Goal: Share content: Share content

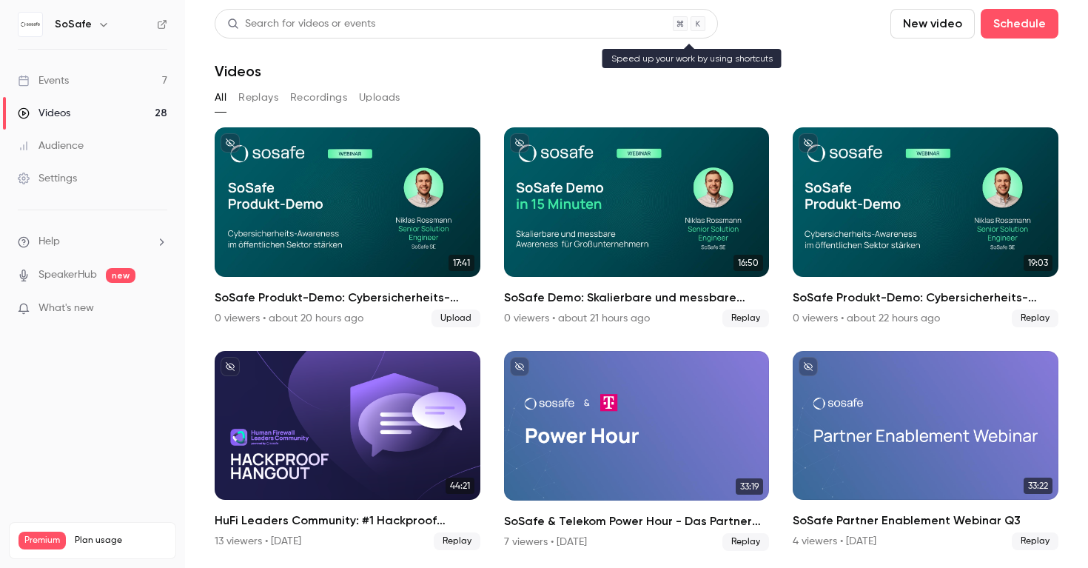
click at [437, 18] on div "Search for videos or events" at bounding box center [466, 24] width 503 height 30
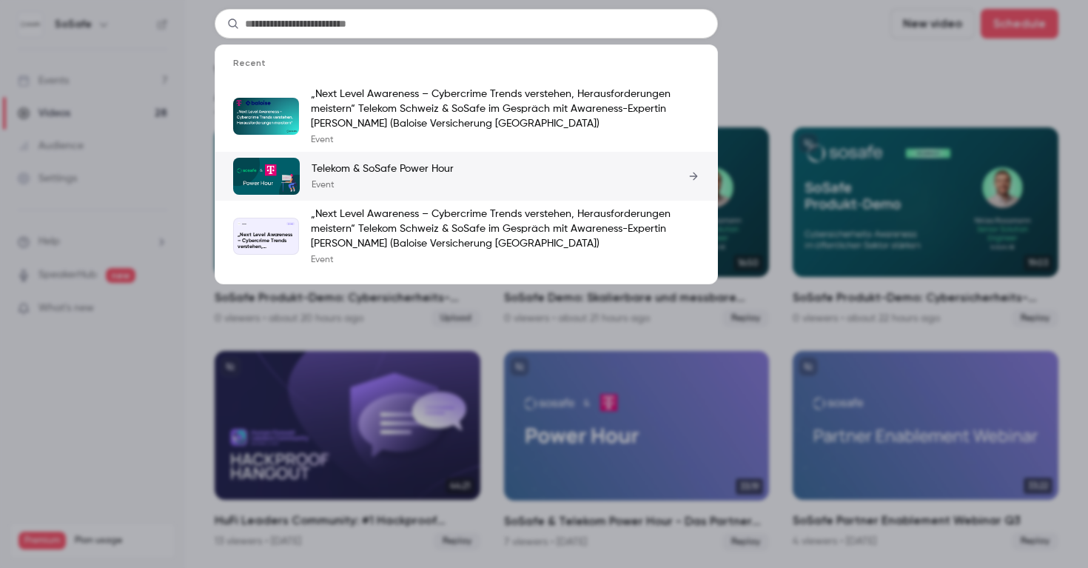
click at [381, 166] on p "Telekom & SoSafe Power Hour" at bounding box center [383, 168] width 142 height 15
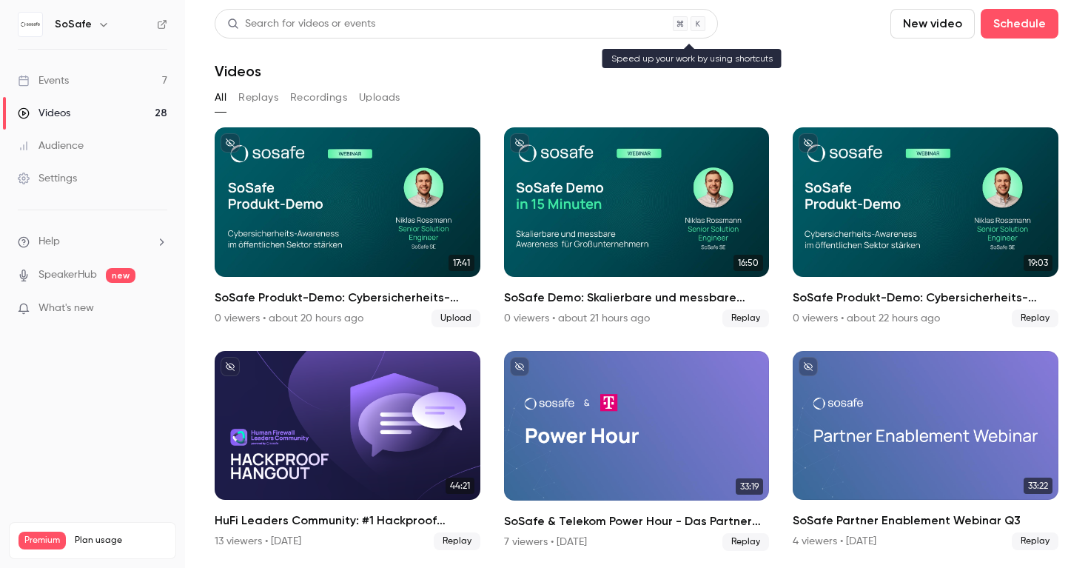
click at [403, 27] on div "Search for videos or events" at bounding box center [466, 24] width 503 height 30
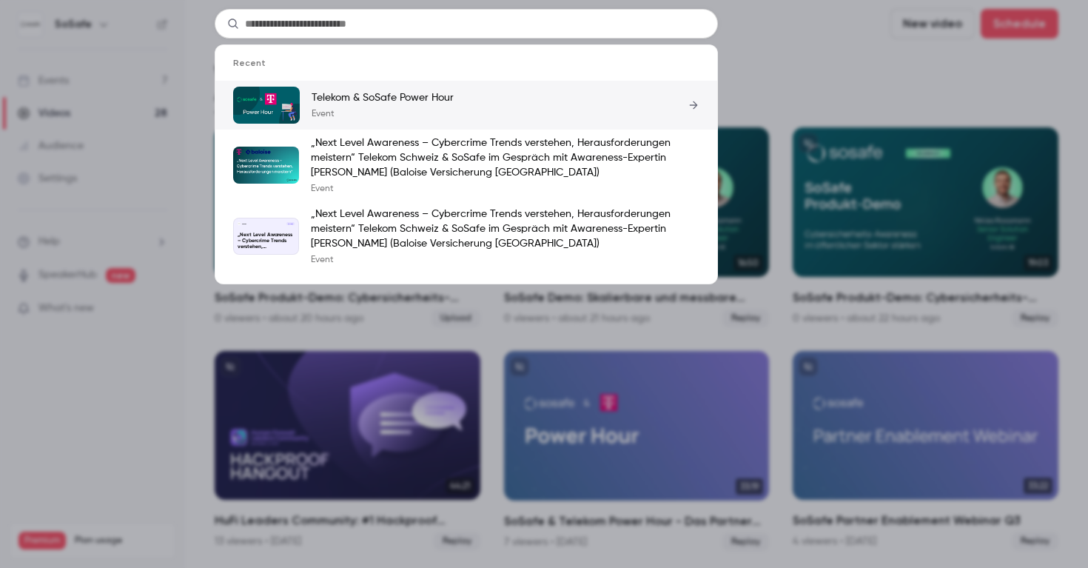
click at [378, 104] on p "Telekom & SoSafe Power Hour" at bounding box center [383, 97] width 142 height 15
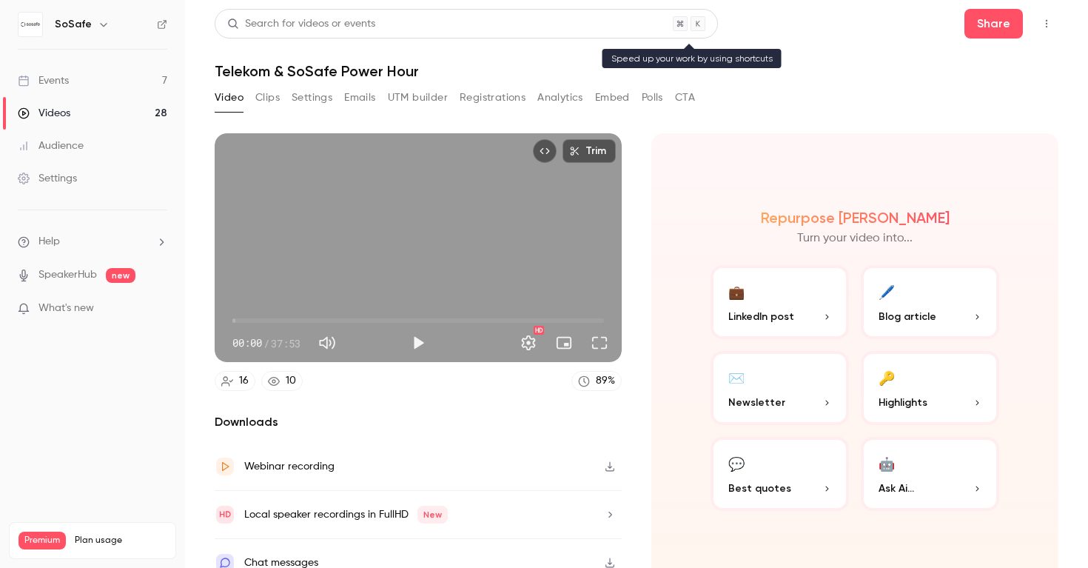
click at [375, 19] on div "Search for videos or events" at bounding box center [466, 24] width 503 height 30
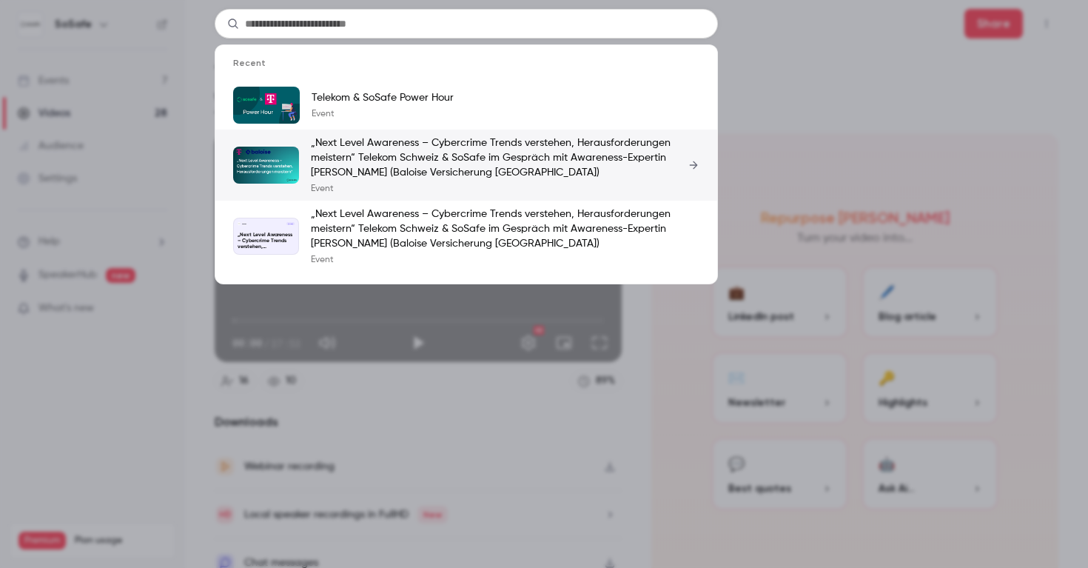
click at [381, 152] on p "„Next Level Awareness – Cybercrime Trends verstehen, Herausforderungen meistern…" at bounding box center [505, 157] width 389 height 44
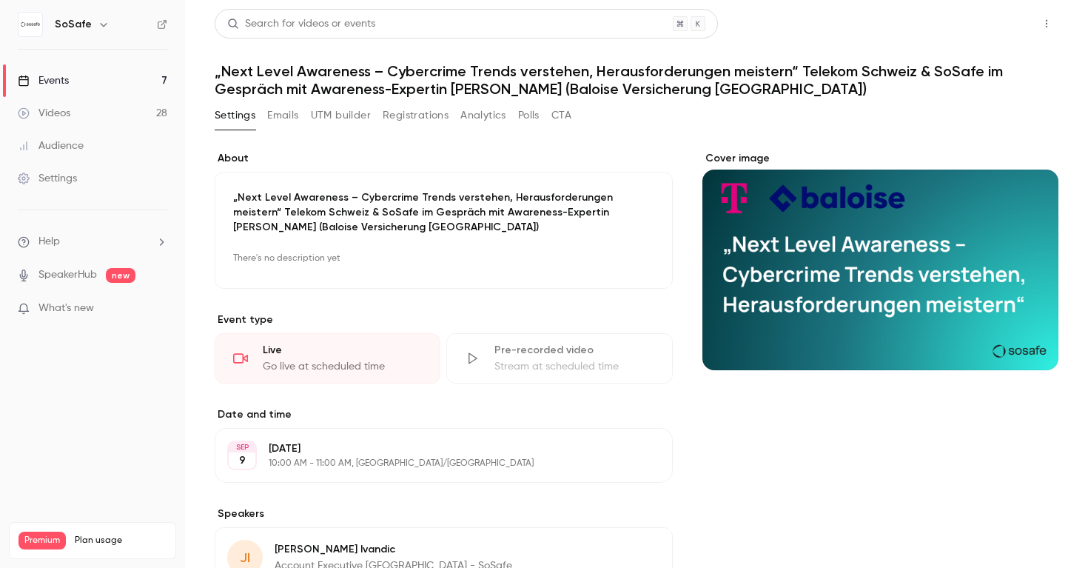
click at [998, 22] on button "Share" at bounding box center [993, 24] width 58 height 30
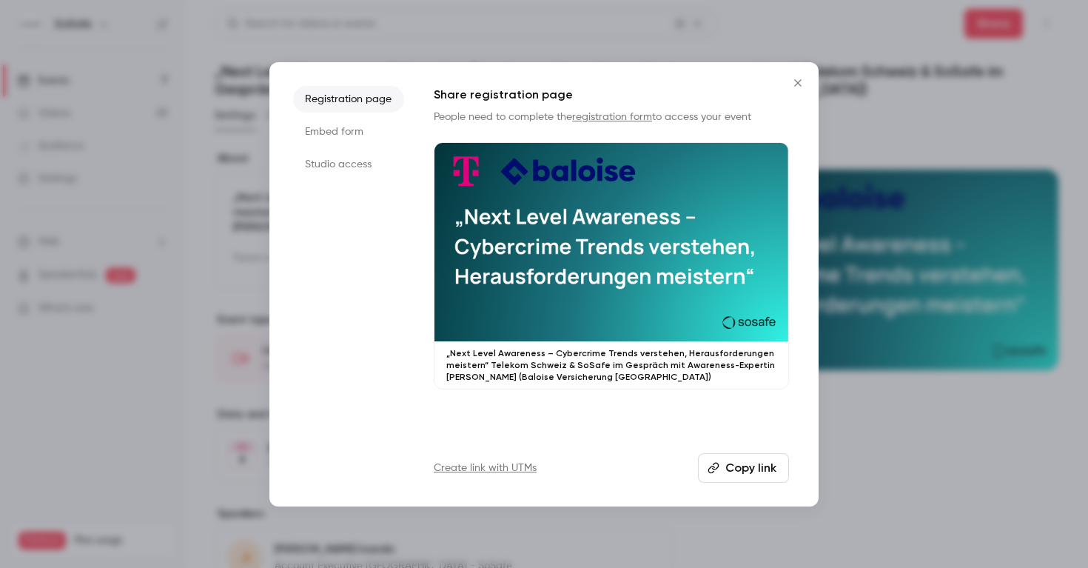
click at [742, 469] on button "Copy link" at bounding box center [743, 468] width 91 height 30
